Goal: Information Seeking & Learning: Learn about a topic

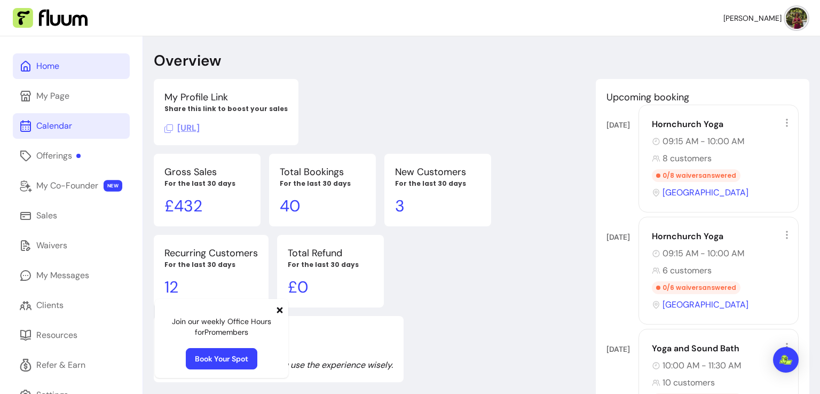
click at [55, 129] on div "Calendar" at bounding box center [54, 126] width 36 height 13
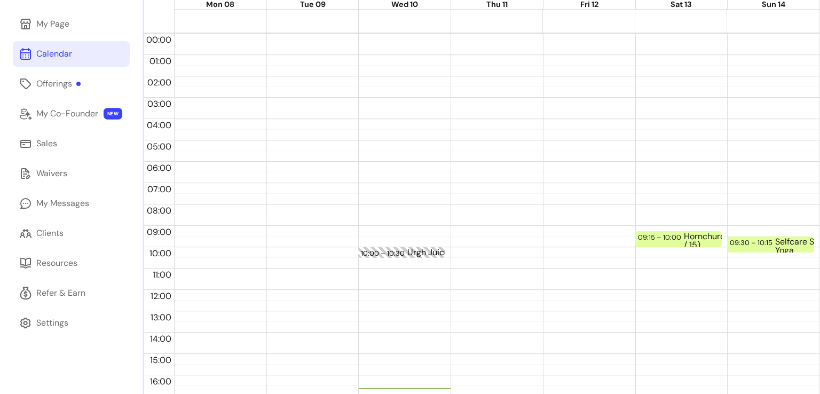
scroll to position [53, 0]
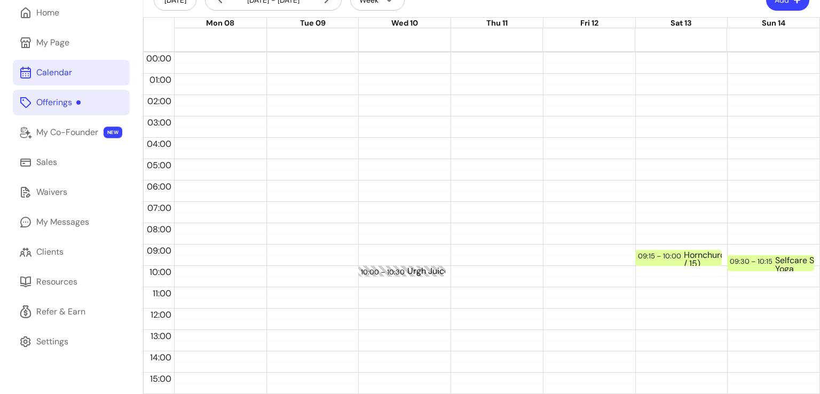
click at [66, 111] on link "Offerings" at bounding box center [71, 103] width 117 height 26
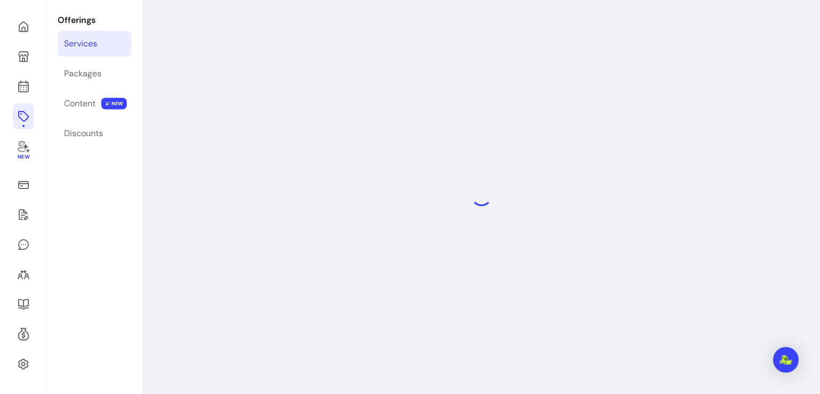
scroll to position [36, 0]
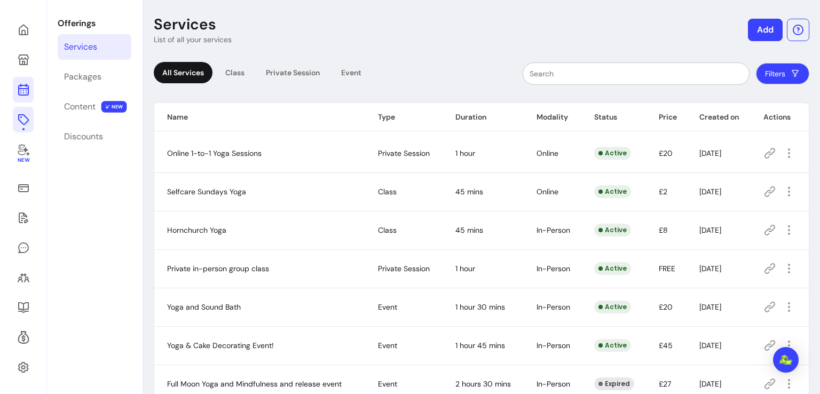
click at [26, 86] on icon at bounding box center [23, 47] width 181 height 152
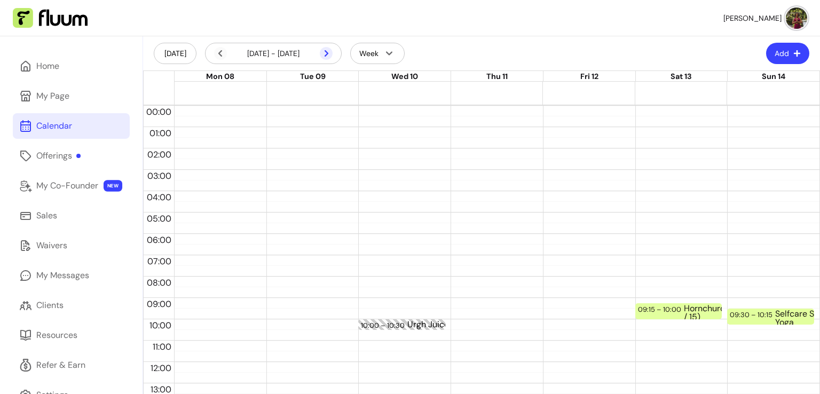
click at [329, 53] on icon at bounding box center [326, 53] width 13 height 13
click at [217, 52] on icon at bounding box center [220, 53] width 13 height 13
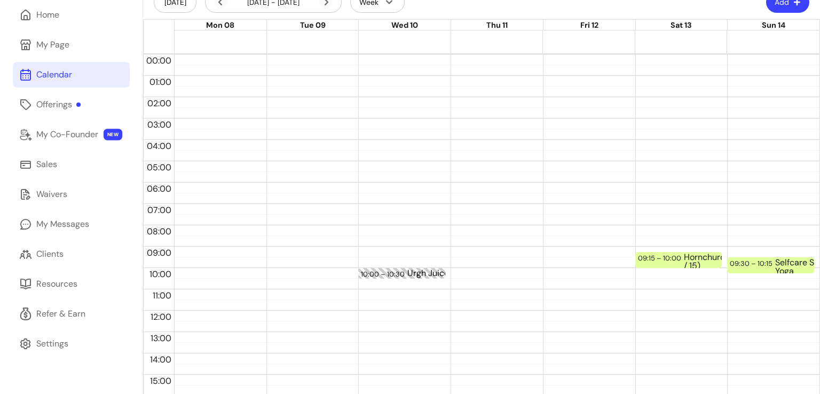
scroll to position [53, 0]
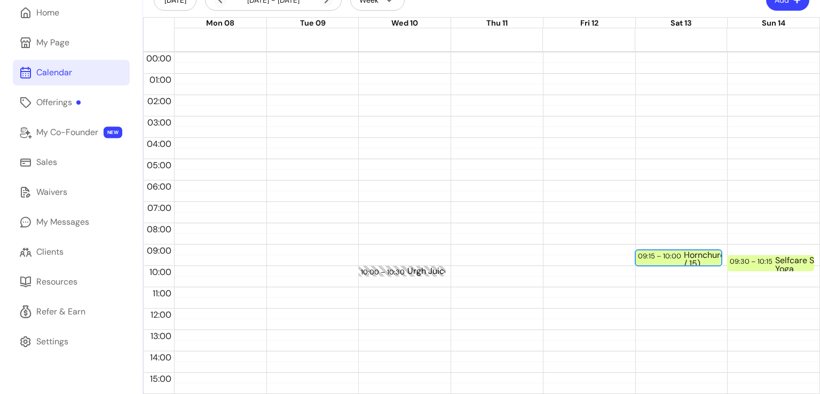
click at [686, 261] on div "Hornchurch Yoga (8 / 15)" at bounding box center [725, 258] width 82 height 14
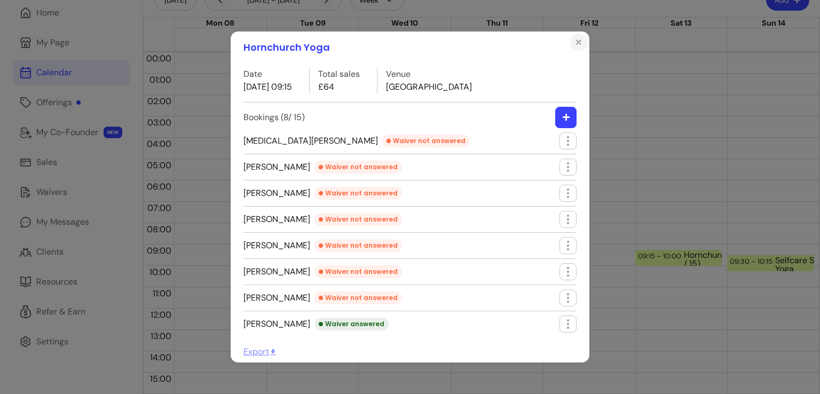
click at [574, 41] on icon "Close" at bounding box center [578, 42] width 9 height 9
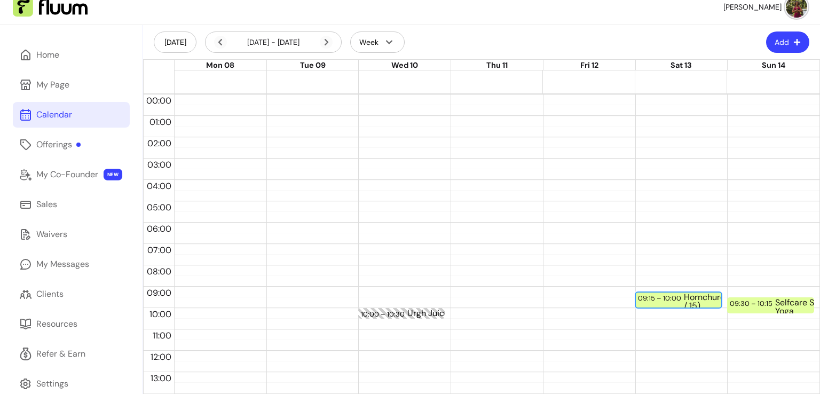
scroll to position [0, 0]
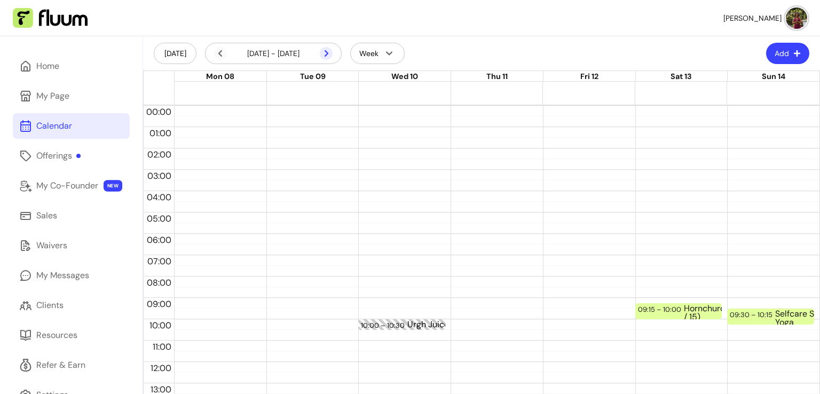
click at [330, 56] on icon at bounding box center [326, 53] width 13 height 13
click at [684, 309] on div "Hornchurch Yoga (6 / 15)" at bounding box center [725, 311] width 82 height 14
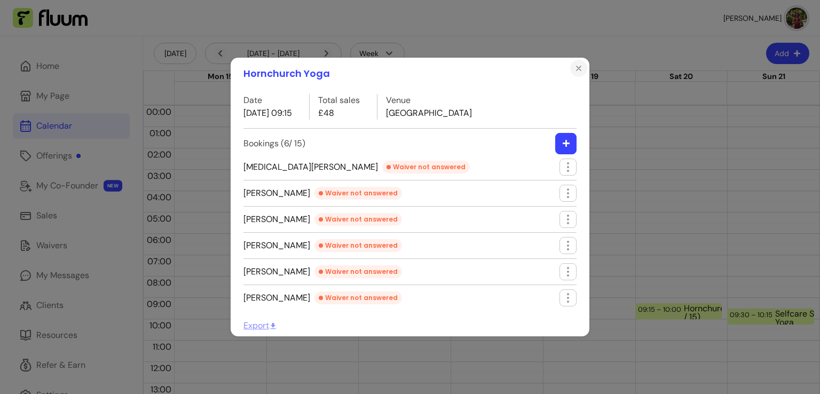
click at [583, 69] on button "Close" at bounding box center [578, 68] width 17 height 17
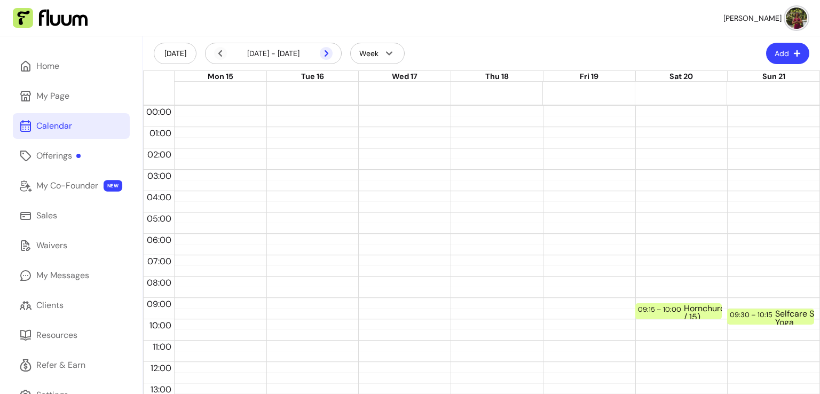
click at [324, 54] on icon at bounding box center [326, 53] width 13 height 13
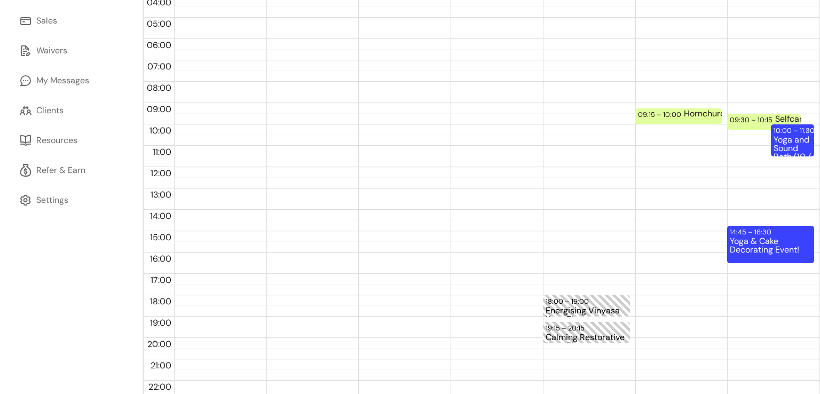
scroll to position [214, 0]
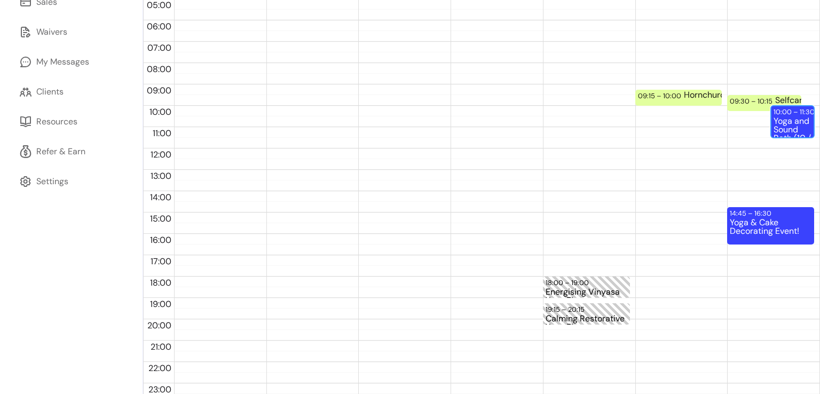
click at [785, 135] on div "Yoga and Sound Bath (10 / 30)" at bounding box center [793, 127] width 38 height 20
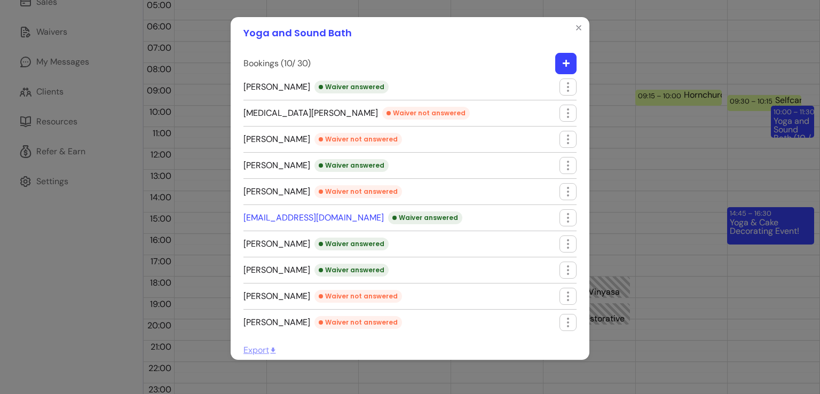
scroll to position [0, 0]
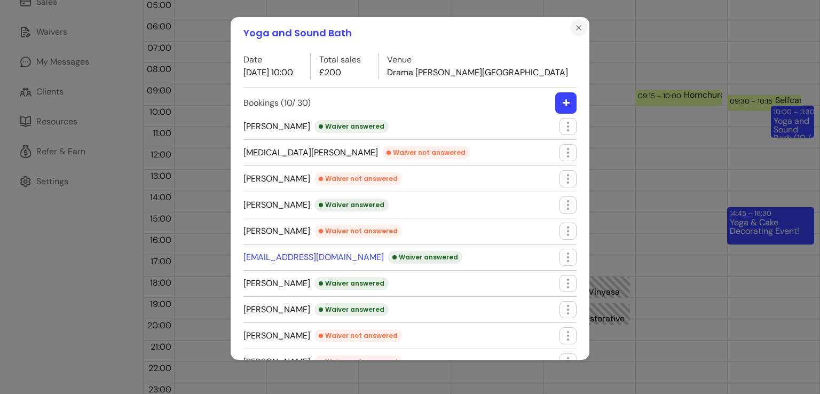
click at [575, 30] on icon "Close" at bounding box center [578, 27] width 9 height 9
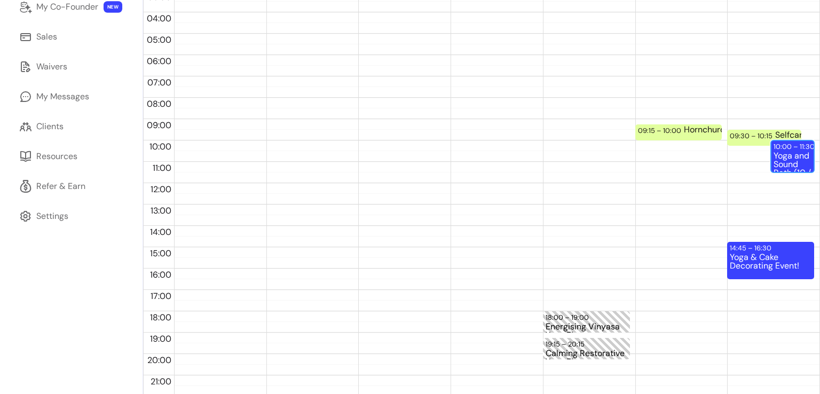
scroll to position [224, 0]
